Goal: Task Accomplishment & Management: Complete application form

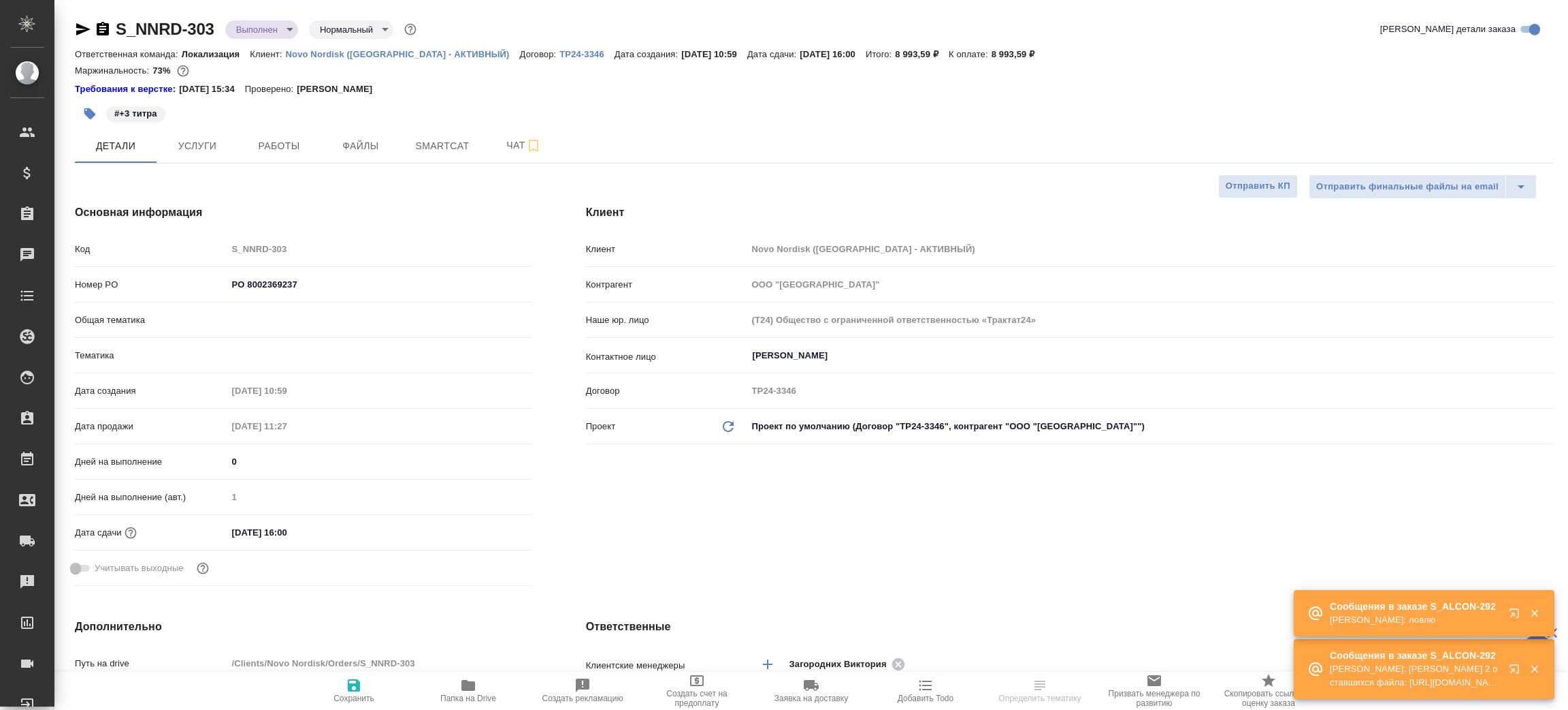
select select "RU"
type input "[PERSON_NAME]"
type input "Локализация"
type input "[PERSON_NAME]pereverzeva"
click at [476, 684] on icon "button" at bounding box center [468, 685] width 16 height 16
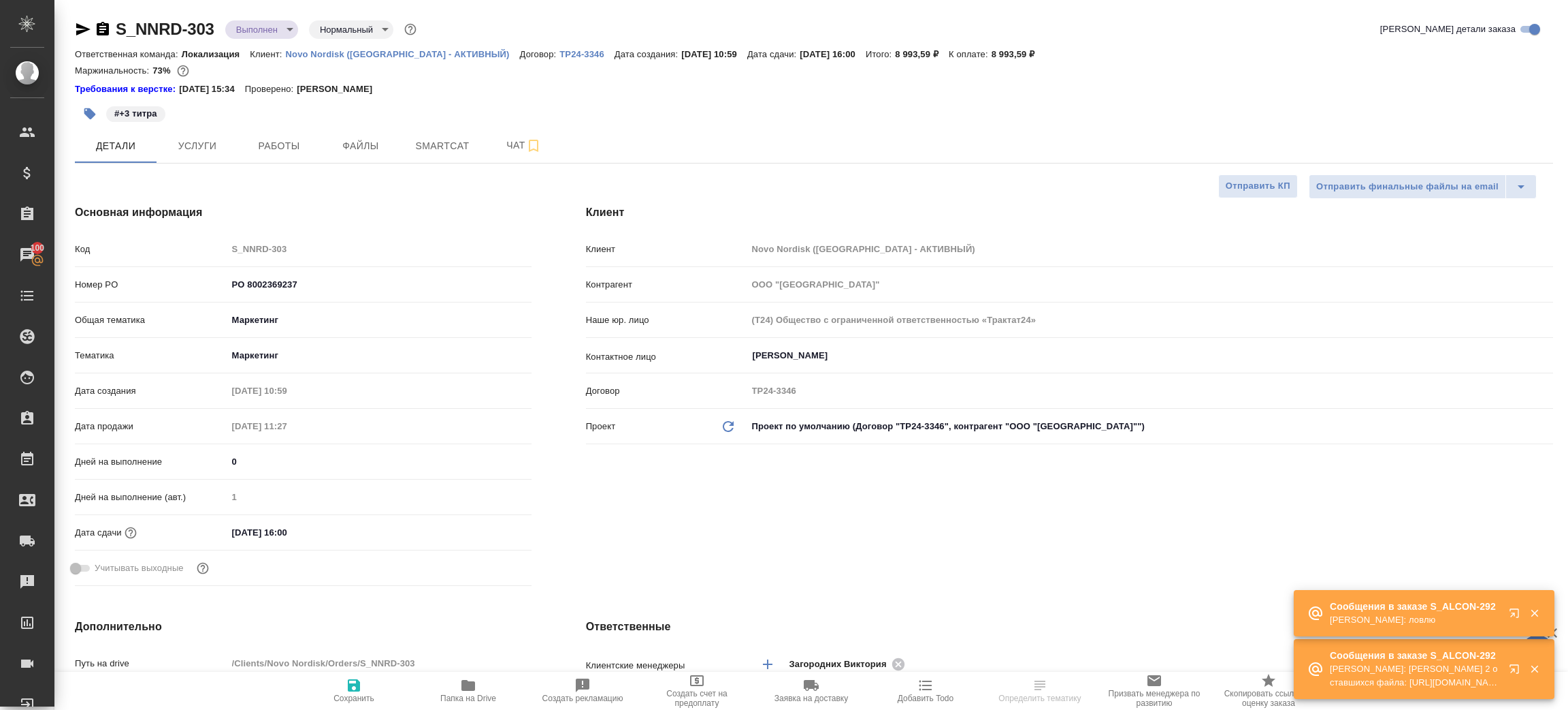
select select "RU"
type textarea "x"
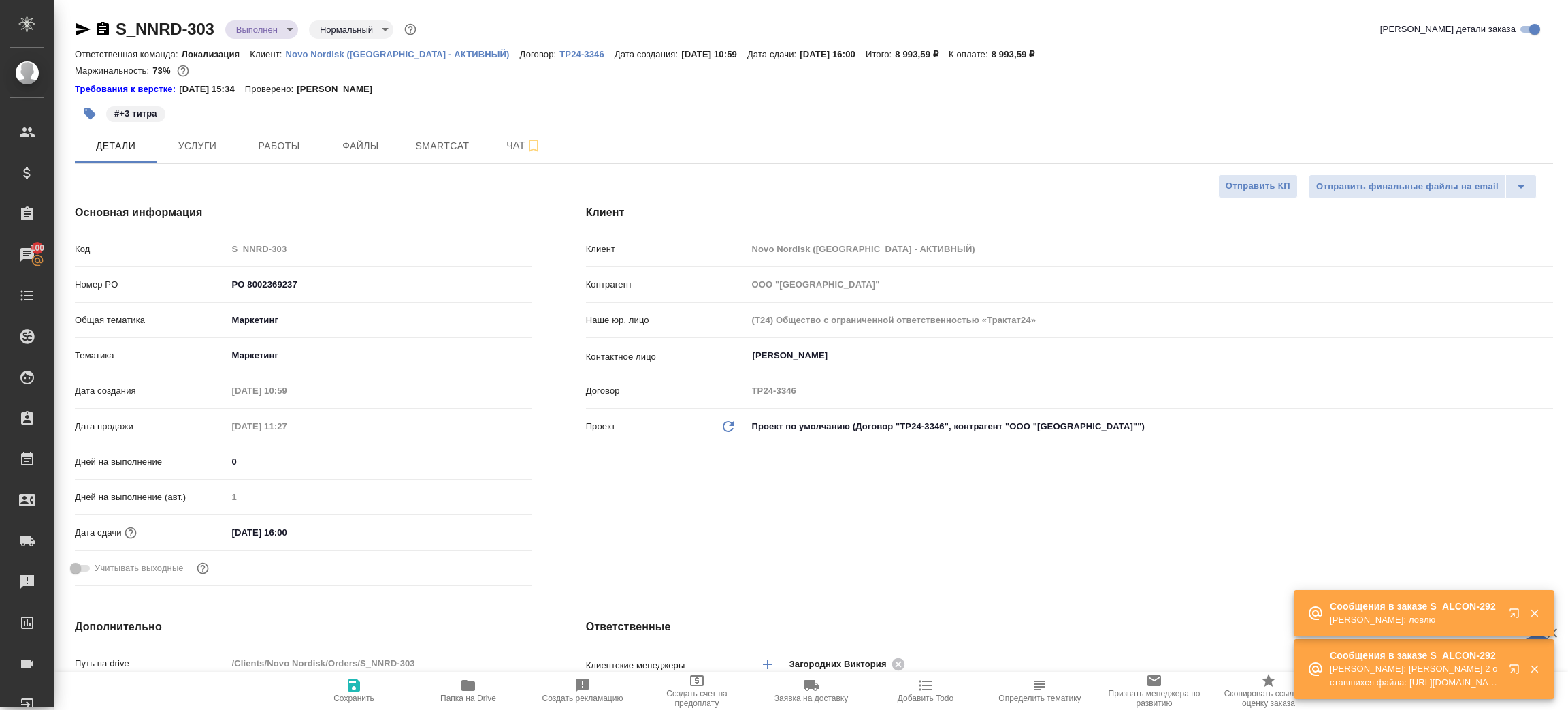
type textarea "x"
